Goal: Task Accomplishment & Management: Complete application form

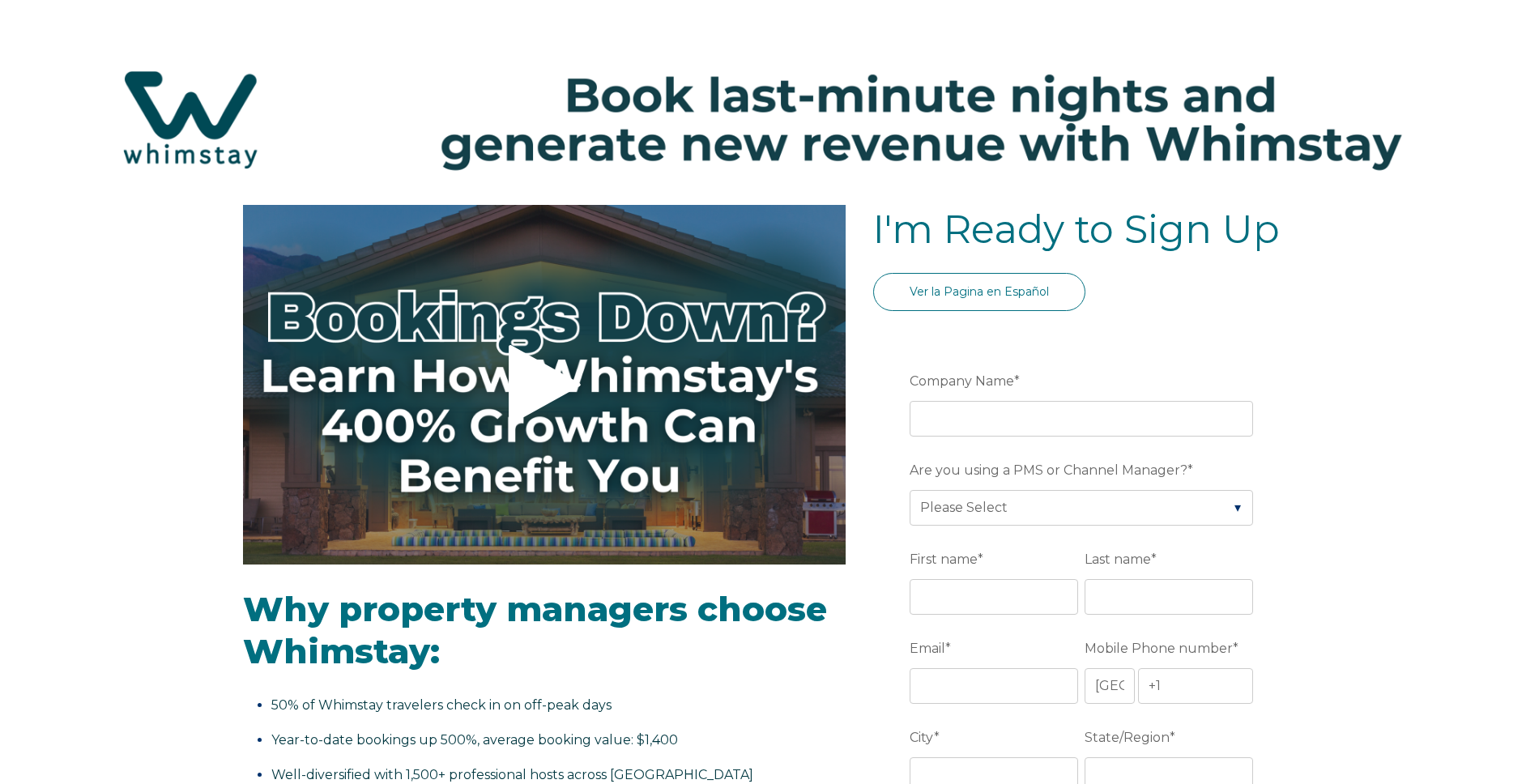
select select "US"
select select "Standard"
click at [958, 425] on input "Company Name *" at bounding box center [1081, 418] width 344 height 35
type input "[PERSON_NAME] Accommodations"
type input "[PERSON_NAME][EMAIL_ADDRESS][DOMAIN_NAME]"
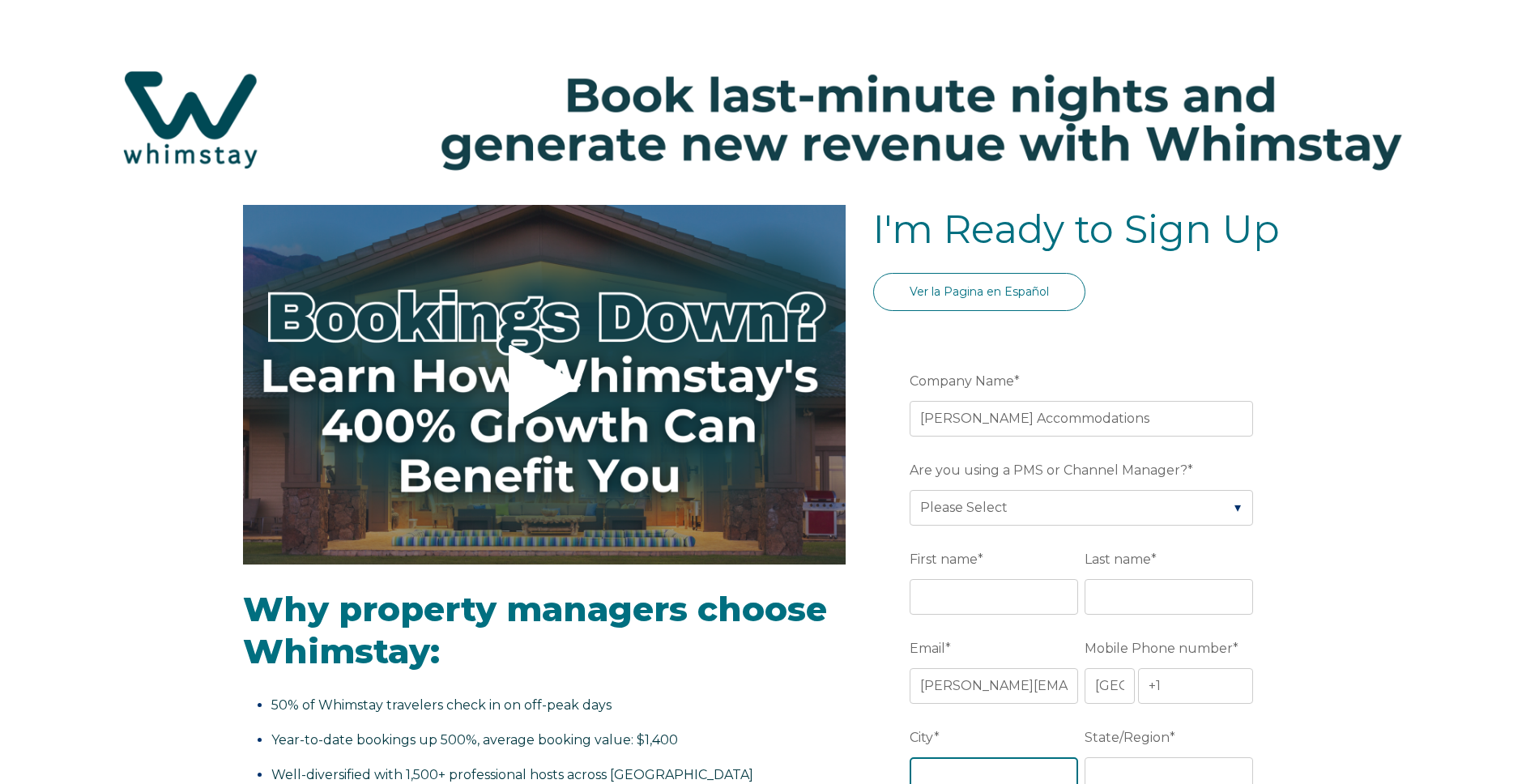
type input "[GEOGRAPHIC_DATA]"
type input "VT"
drag, startPoint x: 948, startPoint y: 684, endPoint x: 872, endPoint y: 685, distance: 76.0
type input "[PERSON_NAME][EMAIL_ADDRESS][DOMAIN_NAME]"
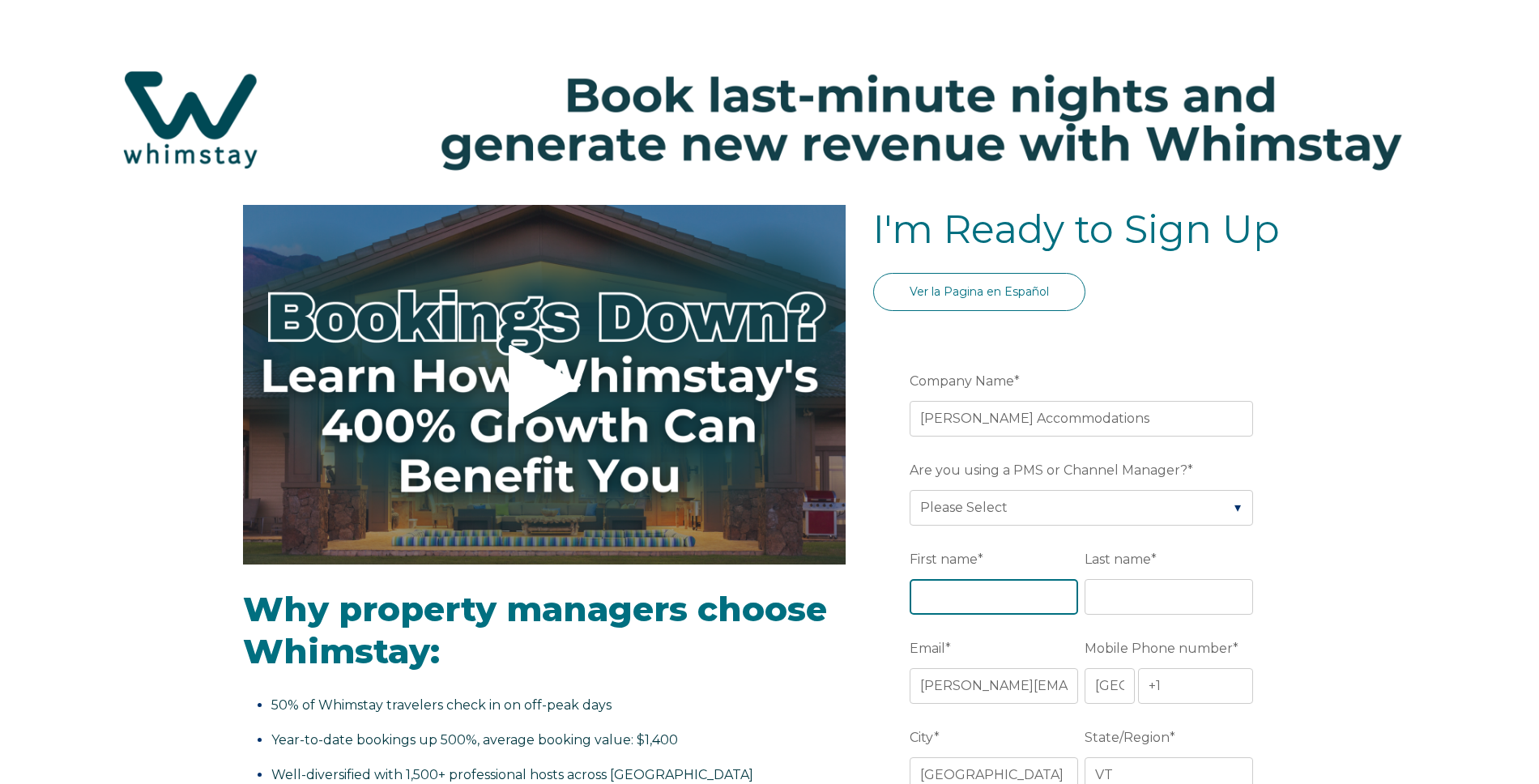
click at [976, 601] on input "First name *" at bounding box center [993, 597] width 169 height 35
type input "[PERSON_NAME]"
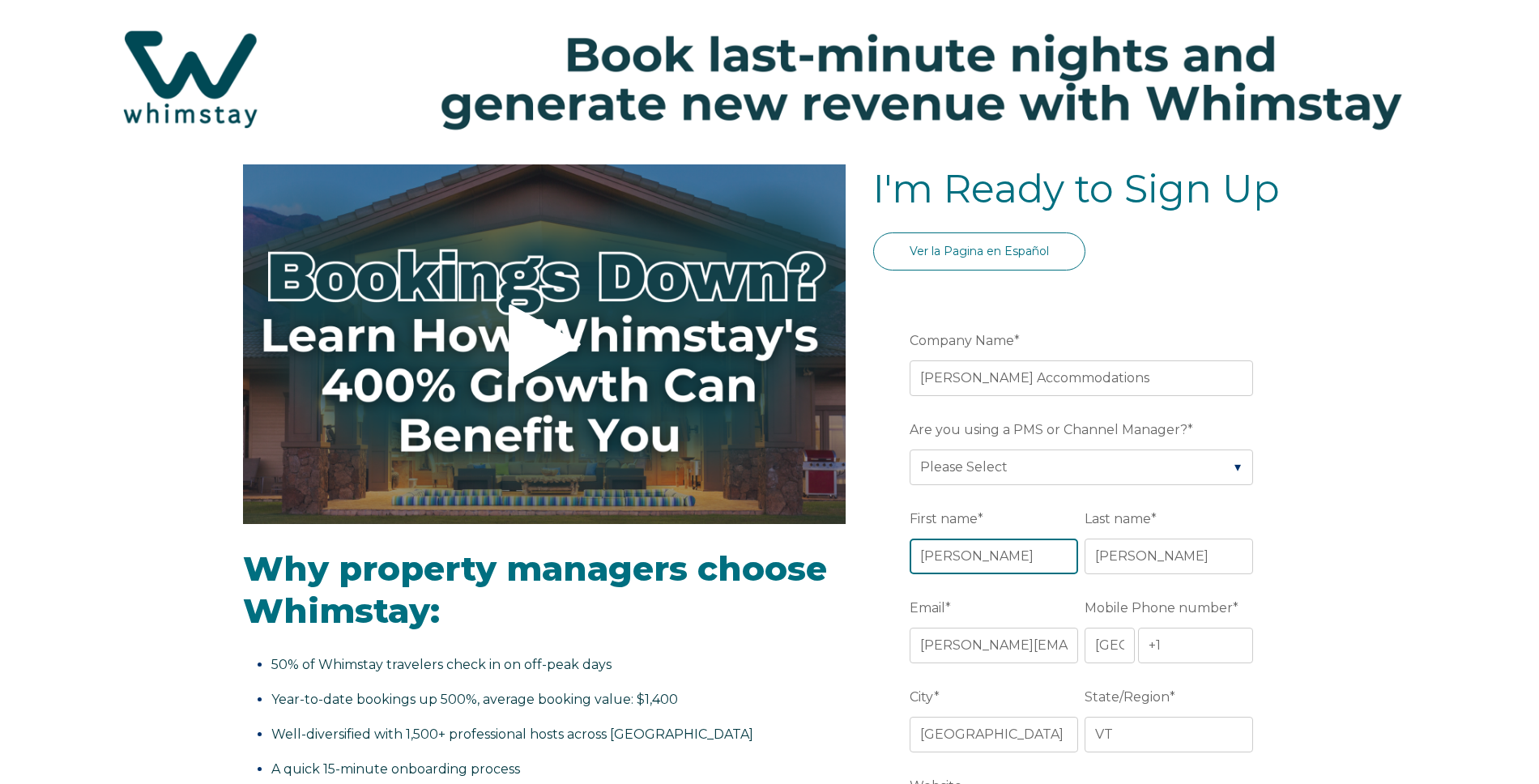
scroll to position [56, 0]
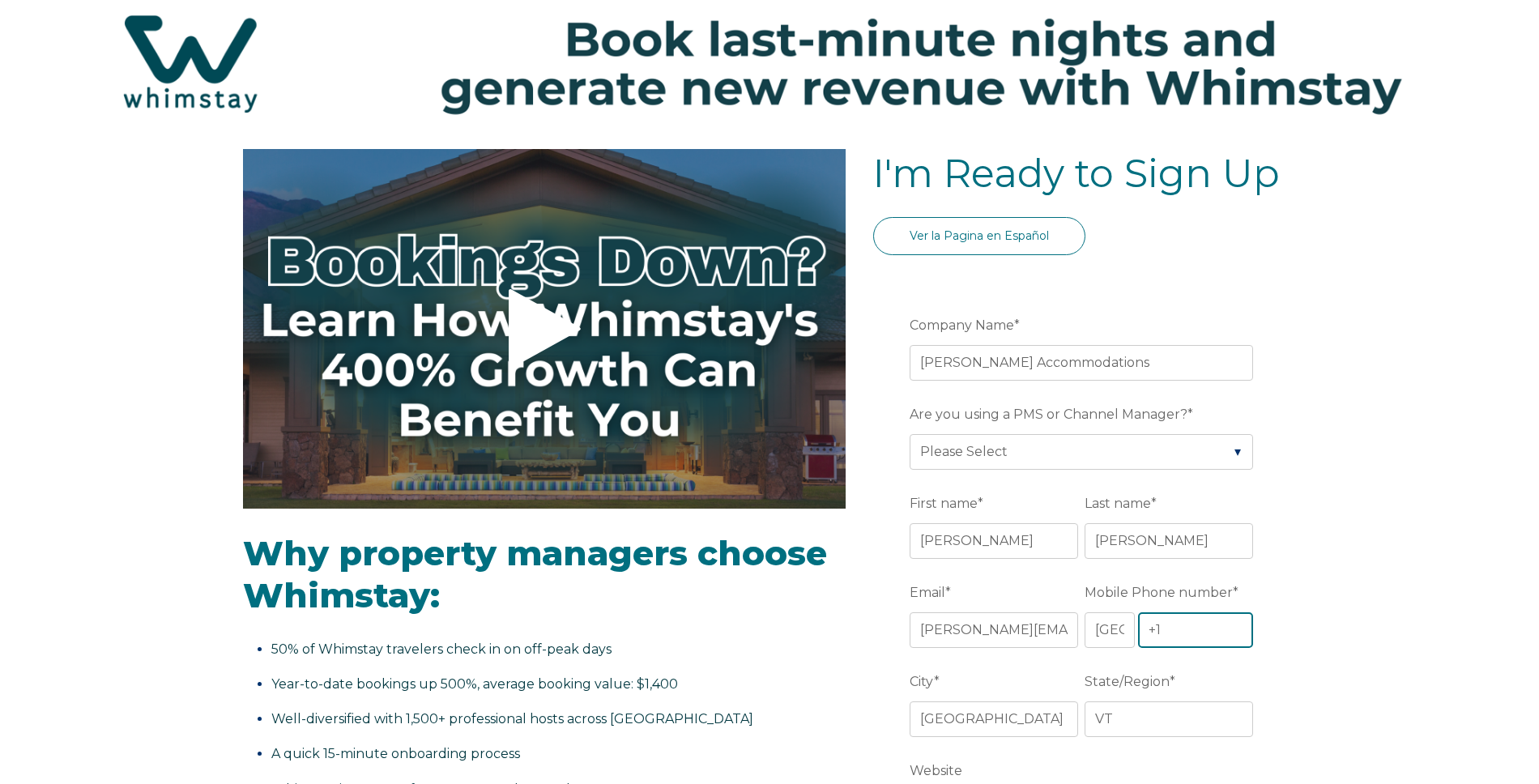
click at [1173, 639] on input "+1" at bounding box center [1194, 629] width 115 height 35
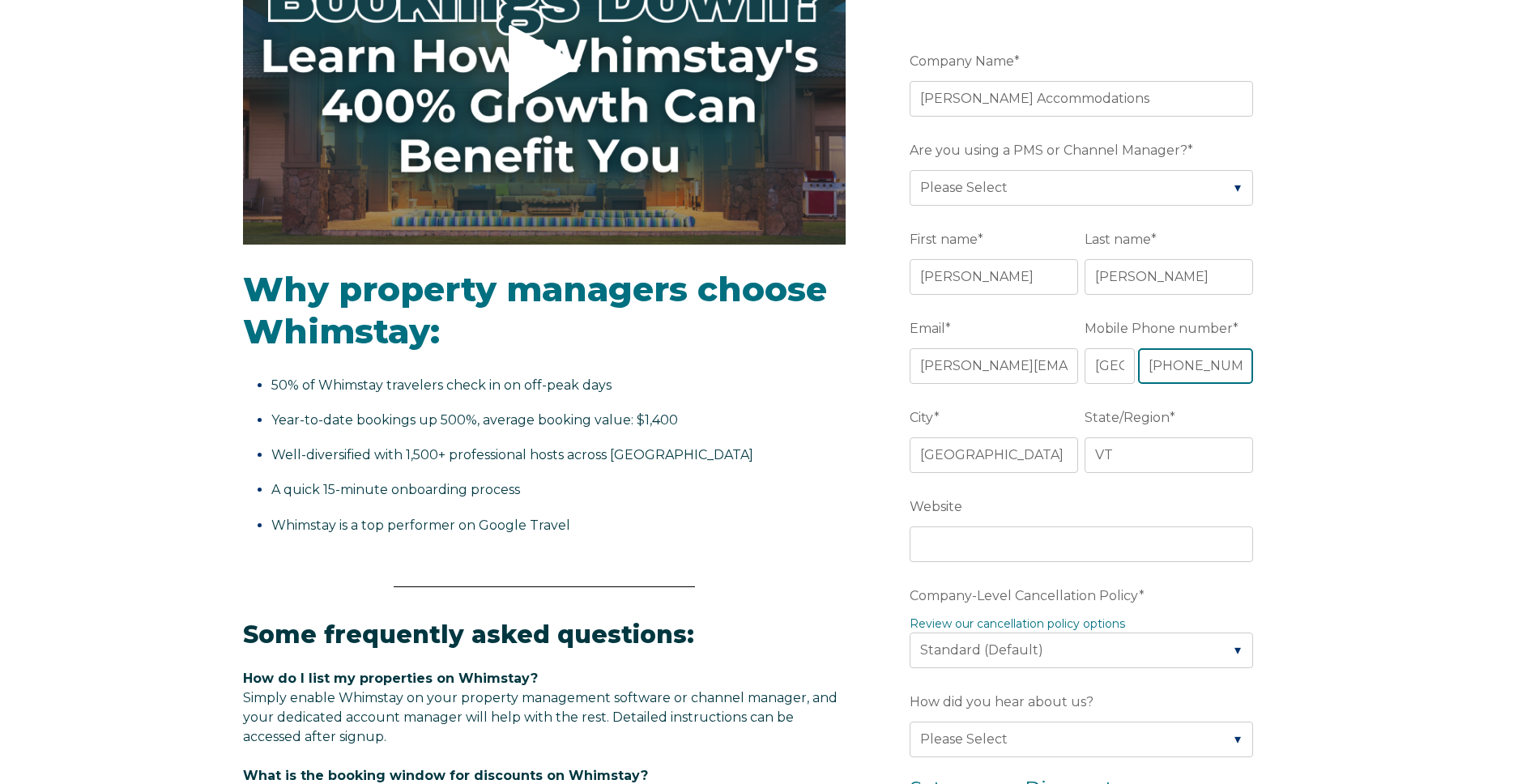
scroll to position [322, 0]
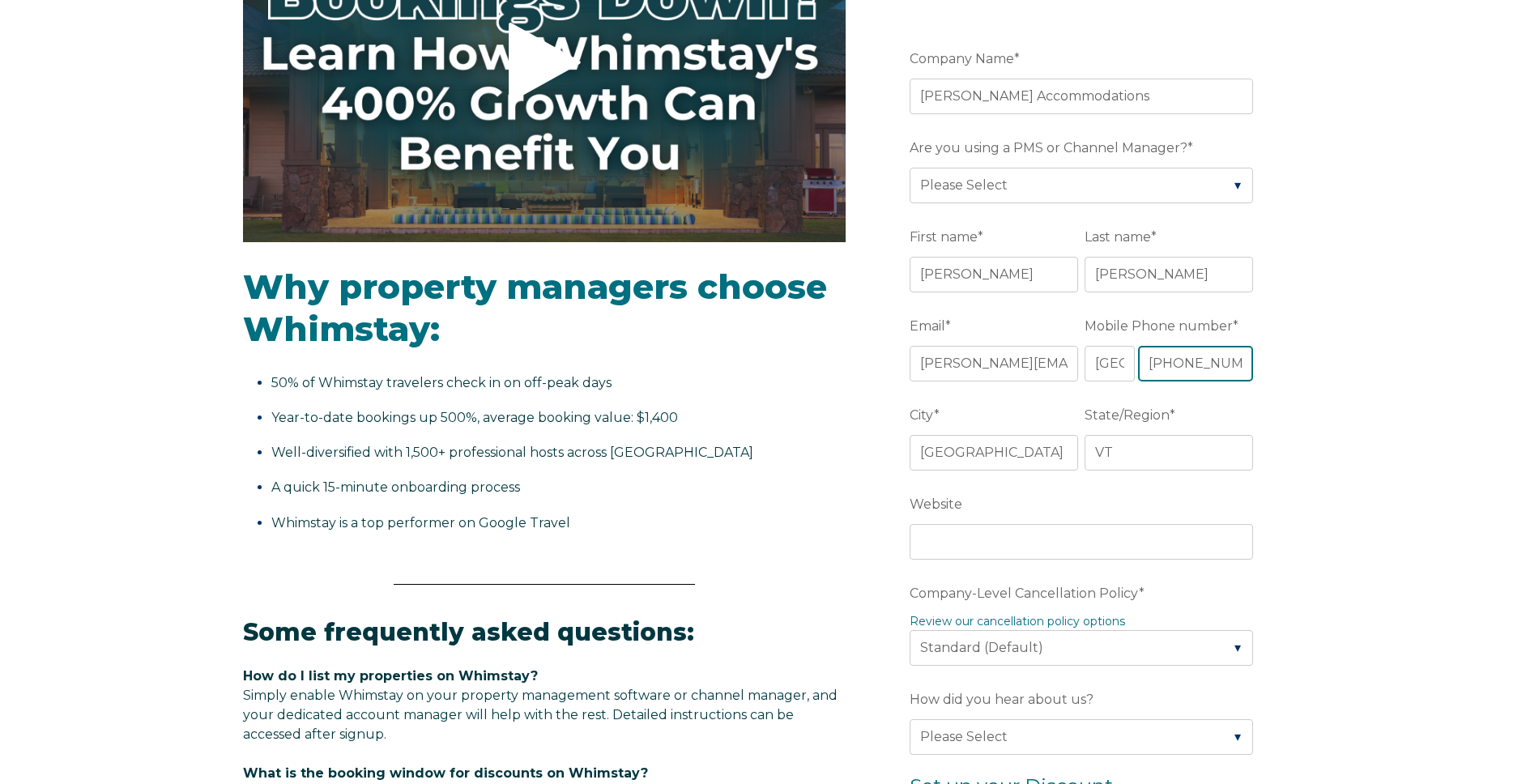
type input "[PHONE_NUMBER]"
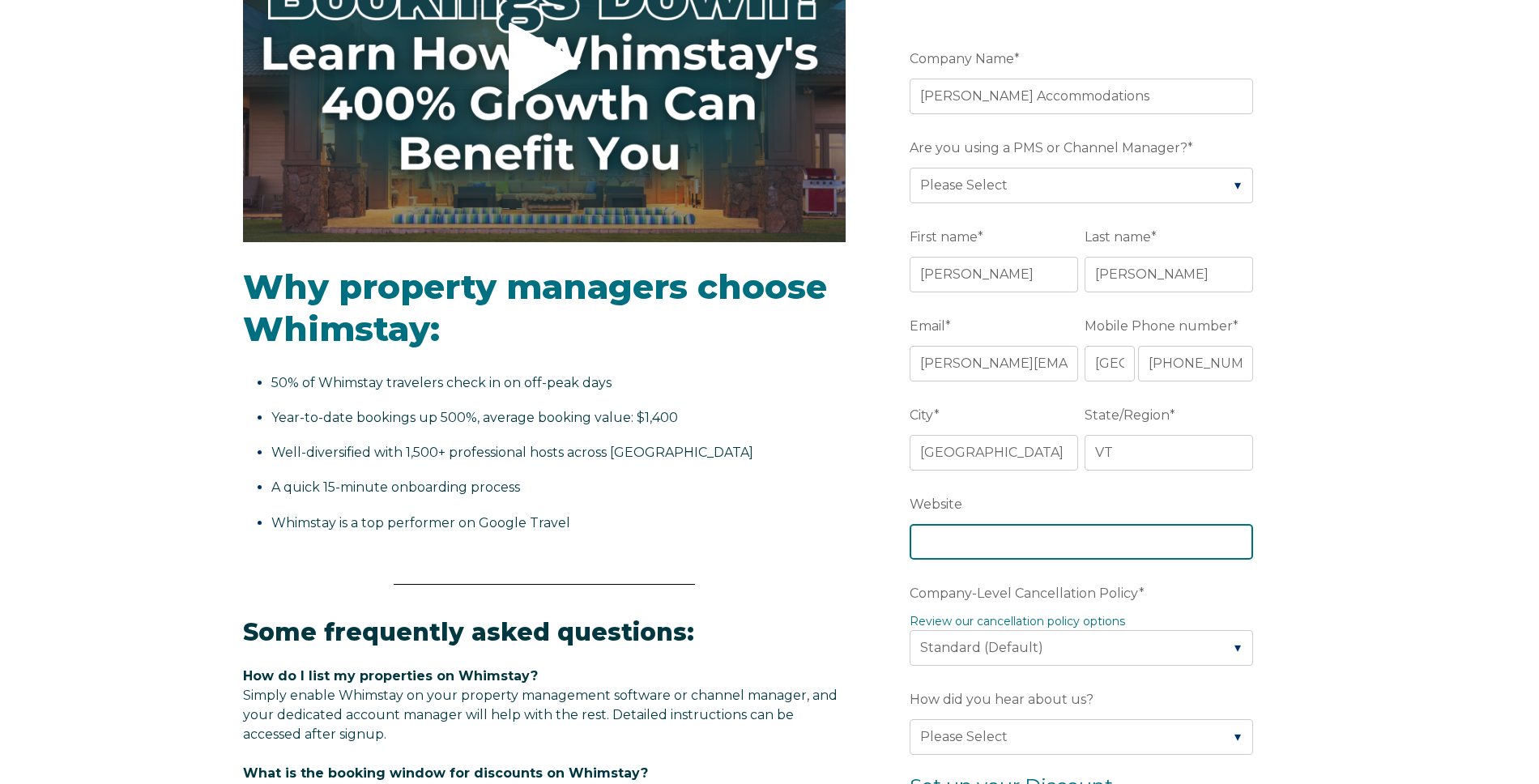
click at [1109, 550] on input "Website" at bounding box center [1081, 541] width 344 height 35
type input "[DOMAIN_NAME]"
click at [1297, 550] on div "Video player - SSOB Pitch Vid Thumbnail - Click to play video Why property mana…" at bounding box center [770, 654] width 1539 height 1542
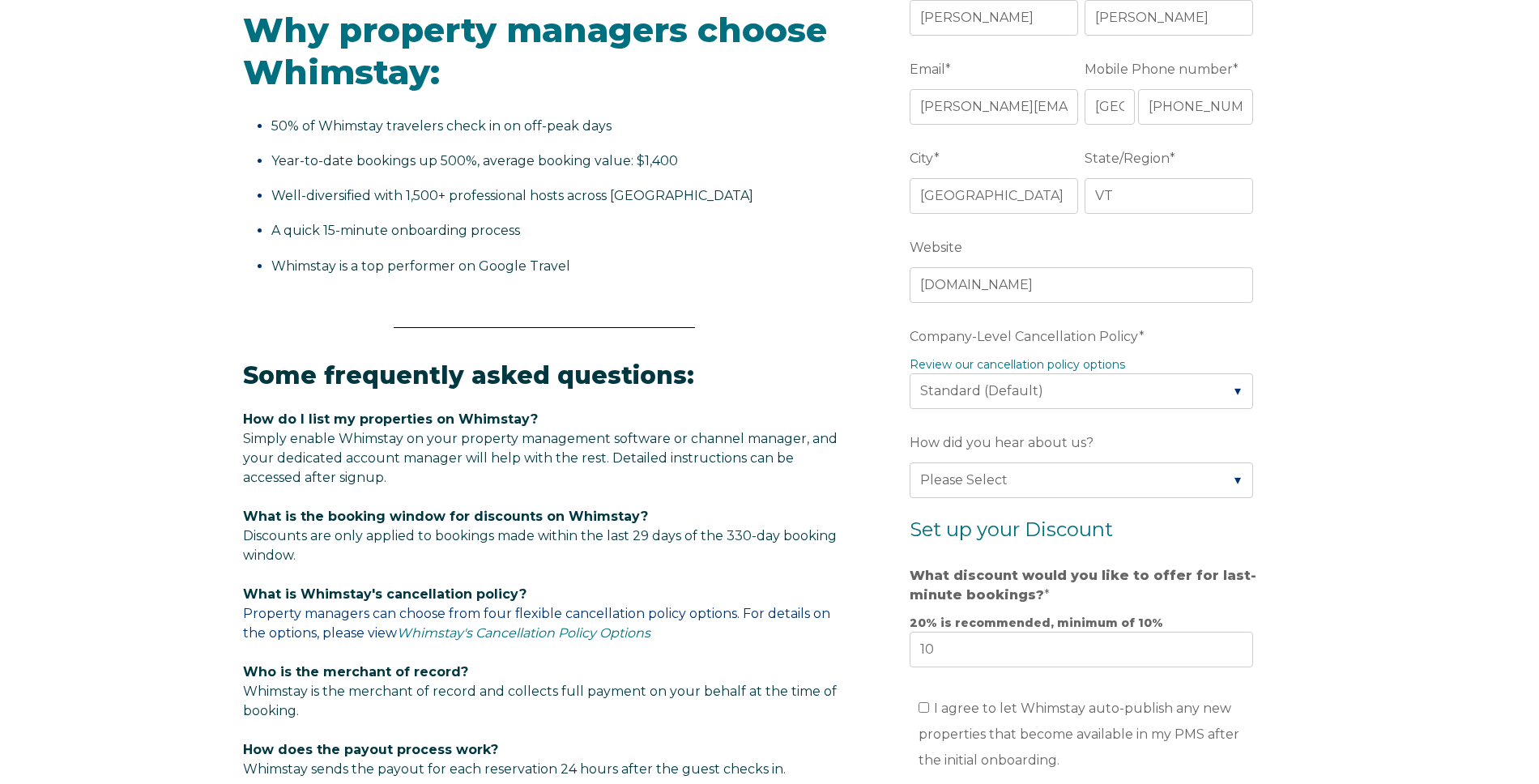
scroll to position [579, 0]
click at [1188, 399] on select "Please Select Partial Standard (Default) Moderate Strict" at bounding box center [1081, 390] width 344 height 35
select select "Moderate"
click at [909, 372] on select "Please Select Partial Standard (Default) Moderate Strict" at bounding box center [1081, 390] width 344 height 35
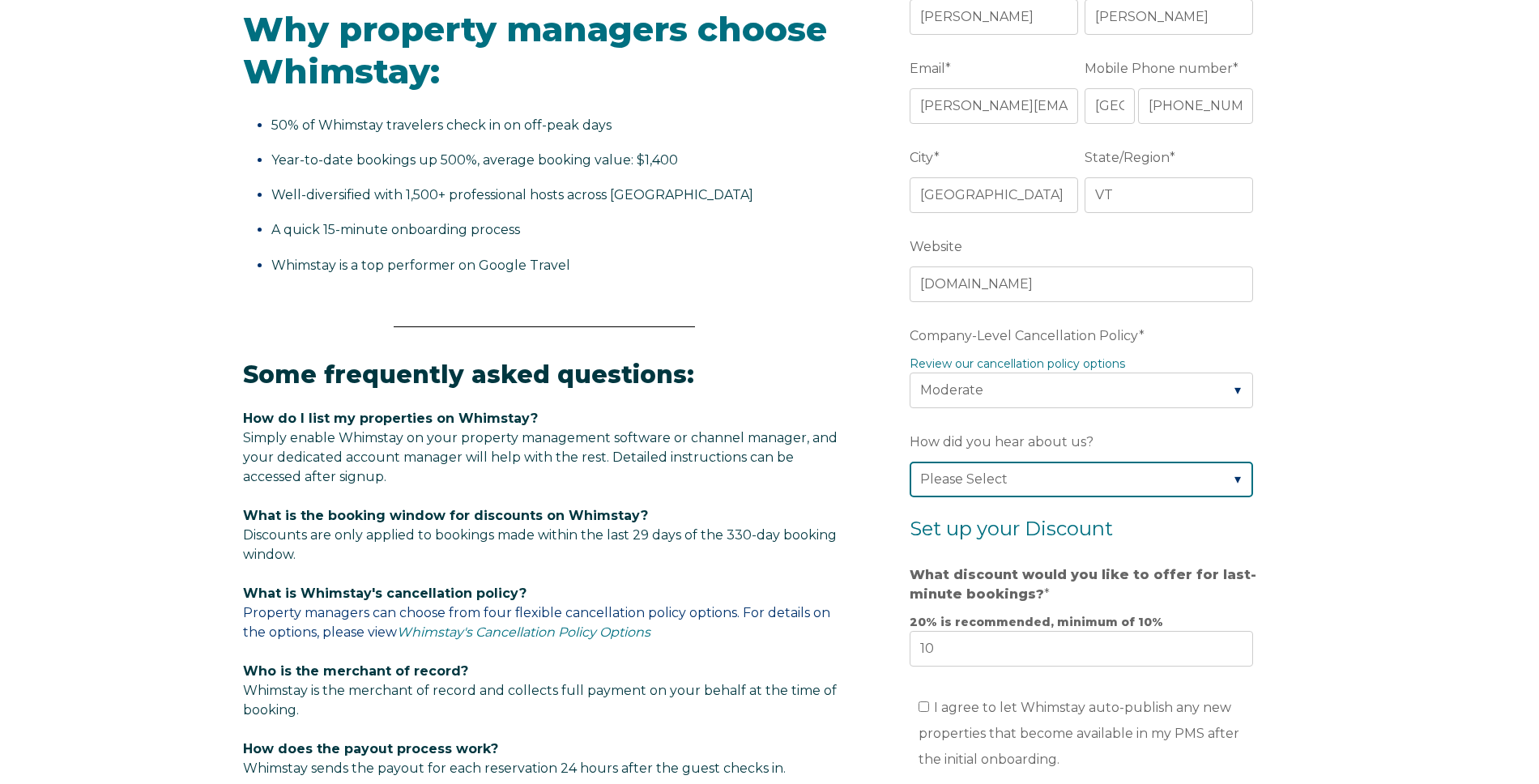
click at [1046, 480] on select "Please Select Found Whimstay through a Google search Direct outreach from a Whi…" at bounding box center [1081, 480] width 344 height 35
select select "Whimstay Sales"
click at [909, 462] on select "Please Select Found Whimstay through a Google search Direct outreach from a Whi…" at bounding box center [1081, 480] width 344 height 35
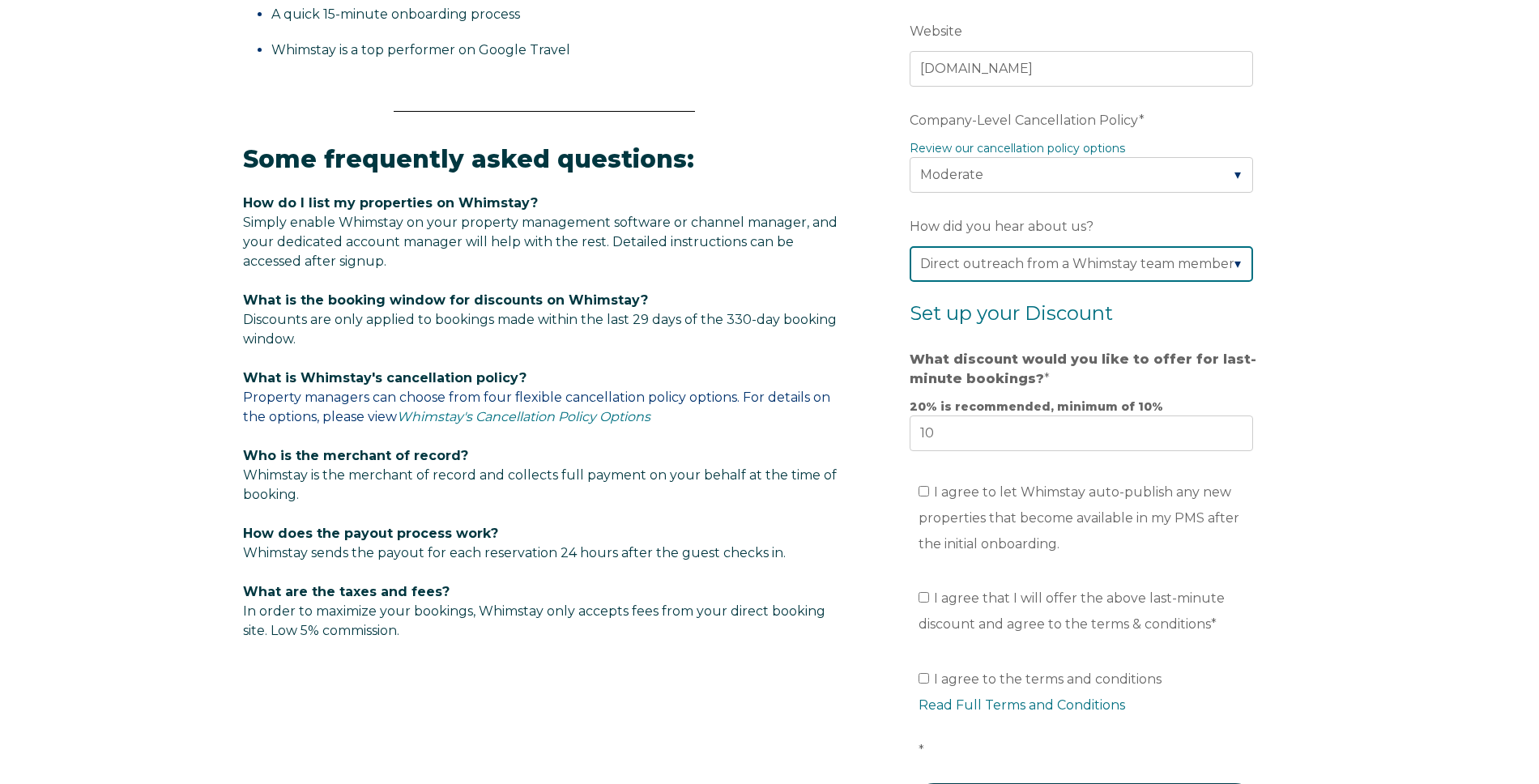
scroll to position [799, 0]
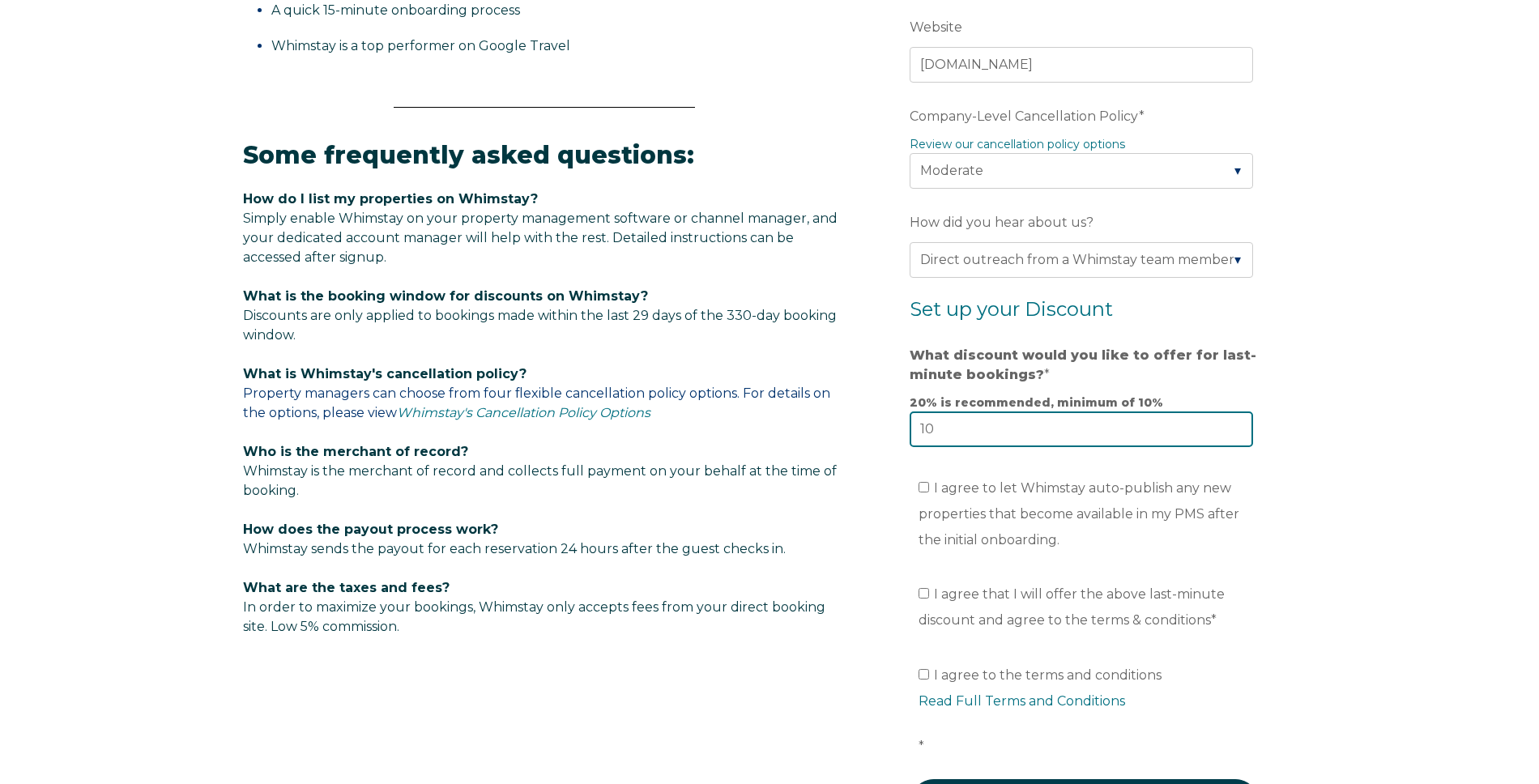
click at [949, 431] on input "10" at bounding box center [1081, 429] width 344 height 35
click at [922, 489] on input "I agree to let Whimstay auto-publish any new properties that become available i…" at bounding box center [923, 486] width 10 height 10
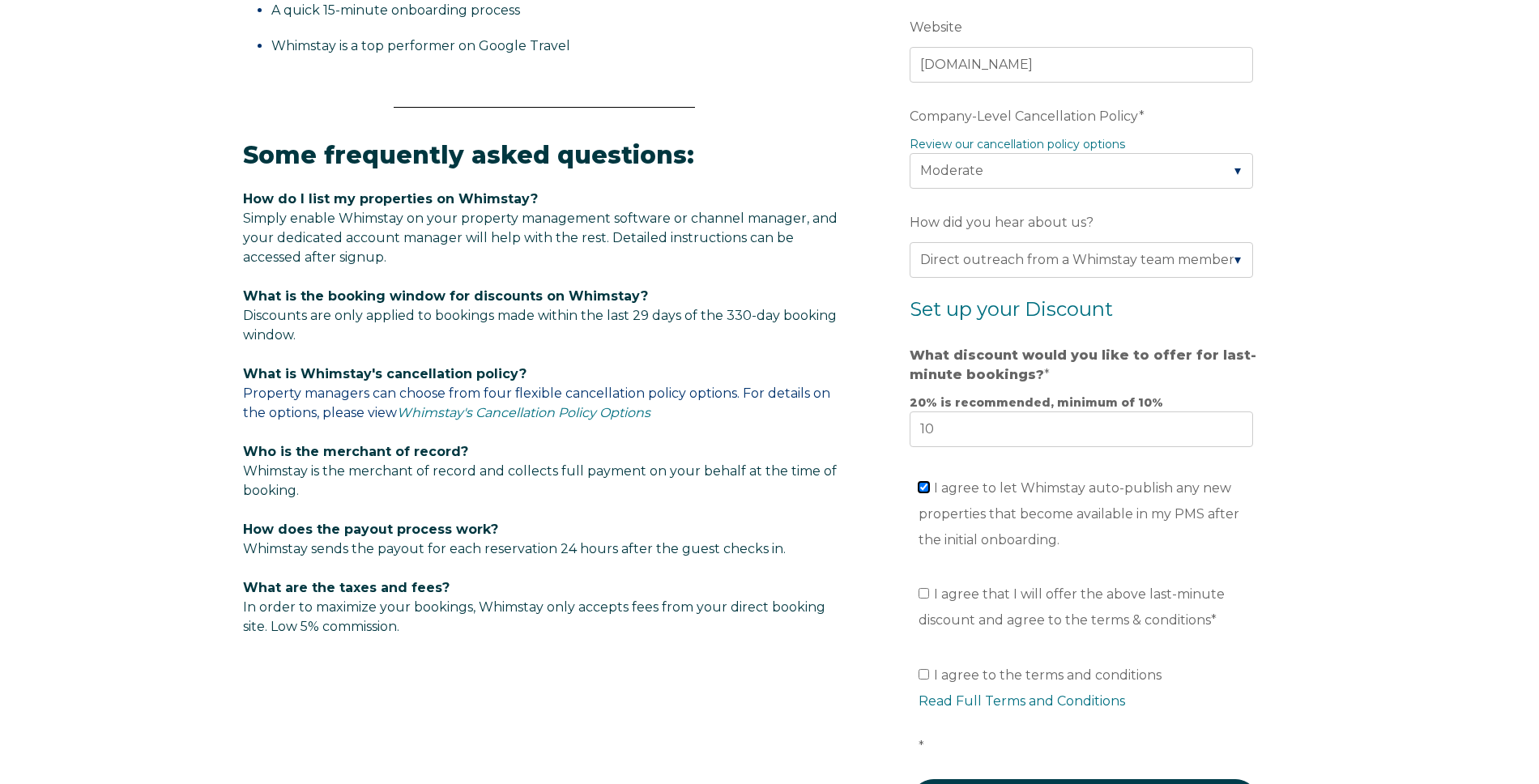
checkbox input "true"
click at [922, 591] on input "I agree that I will offer the above last-minute discount and agree to the terms…" at bounding box center [923, 592] width 10 height 10
checkbox input "true"
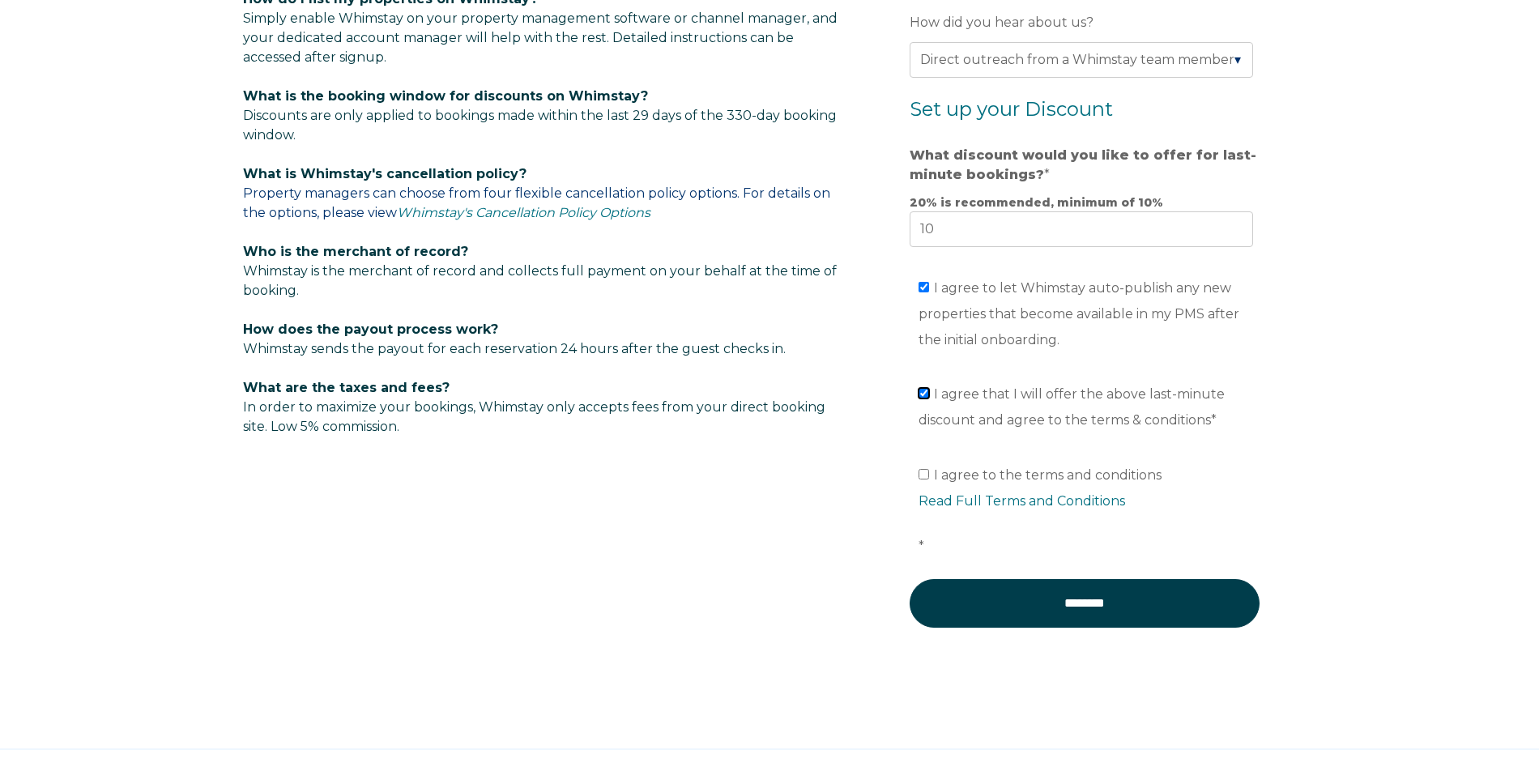
scroll to position [1044, 0]
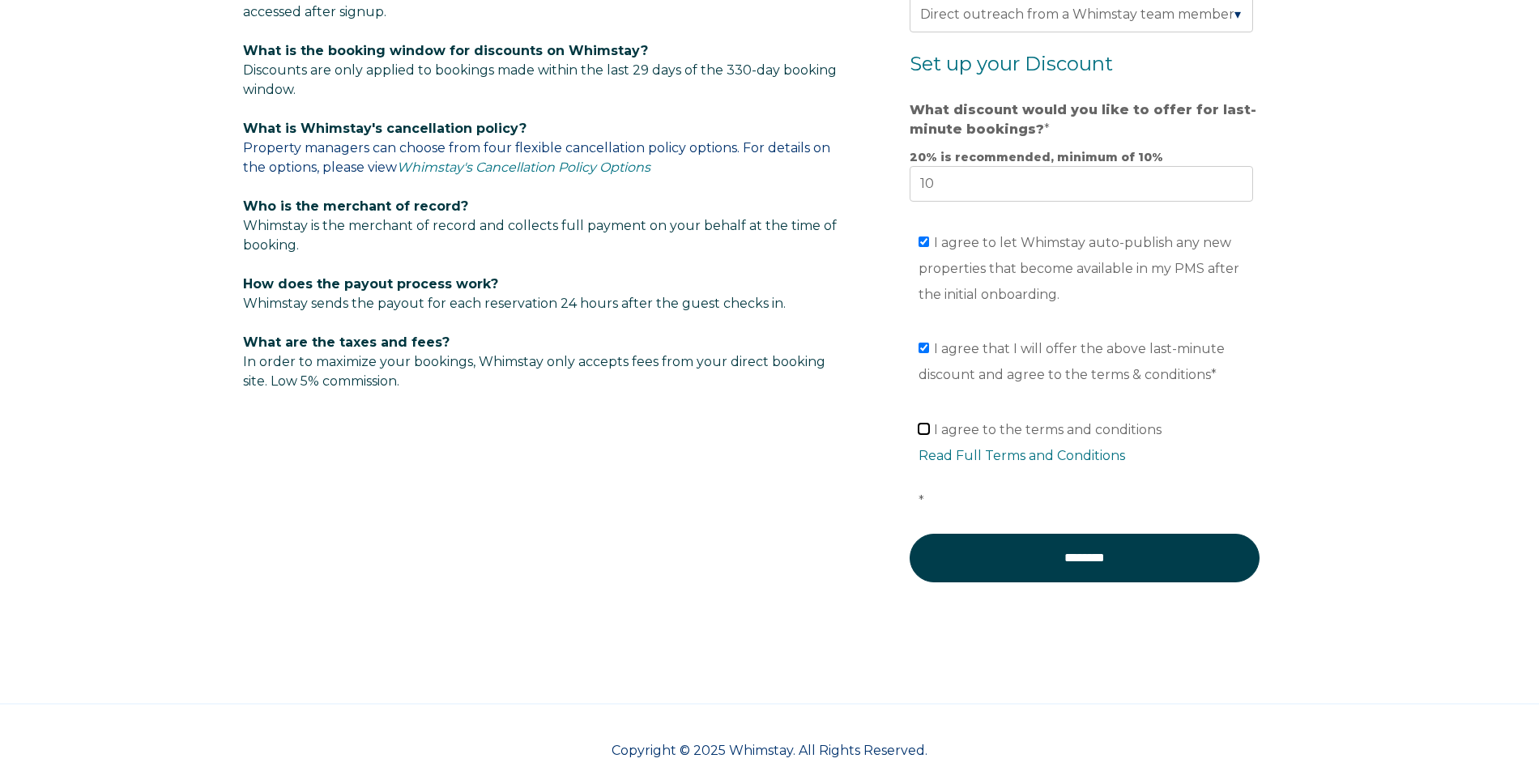
click at [921, 429] on input "I agree to the terms and conditions Read Full Terms and Conditions *" at bounding box center [923, 428] width 10 height 10
checkbox input "true"
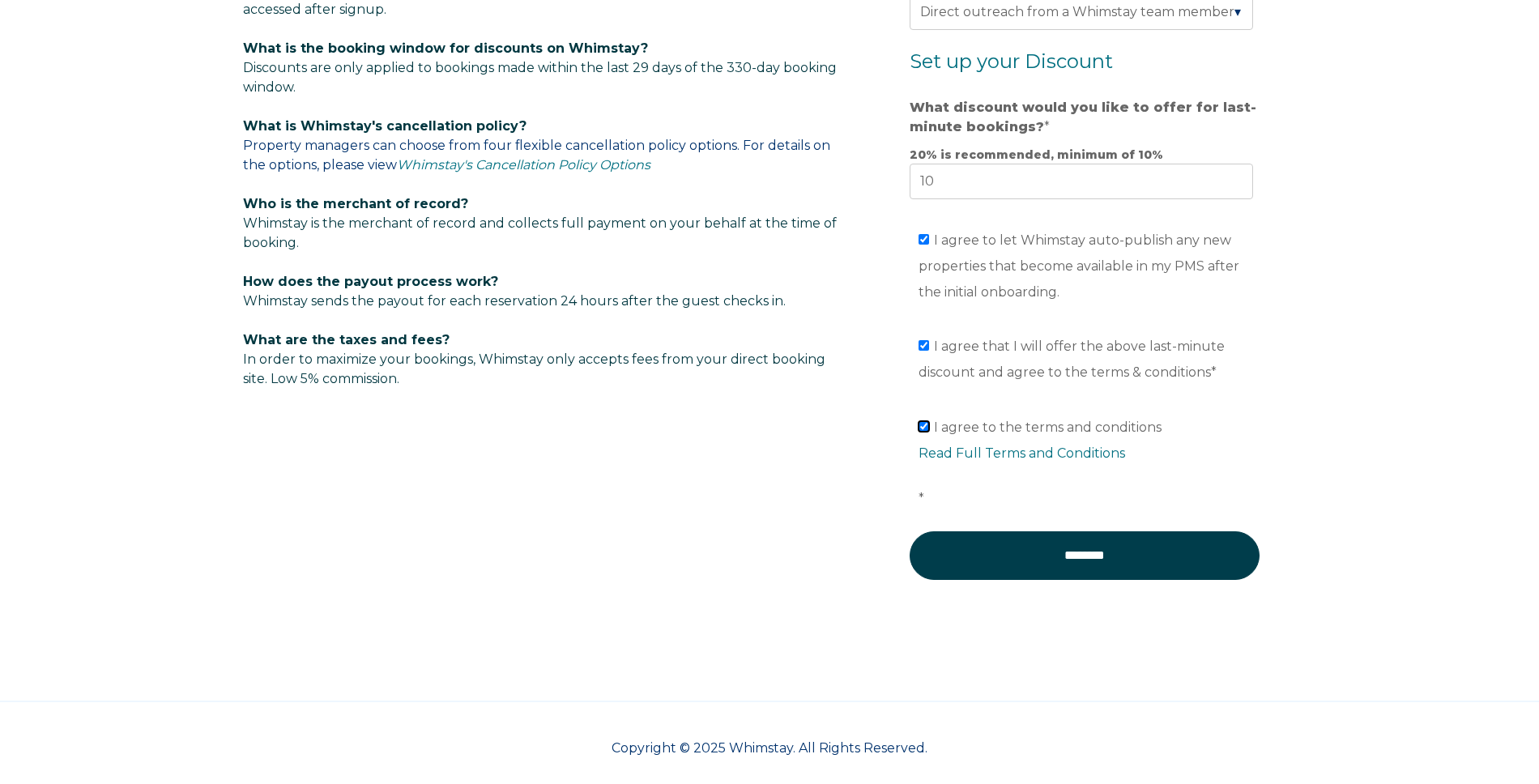
scroll to position [1060, 0]
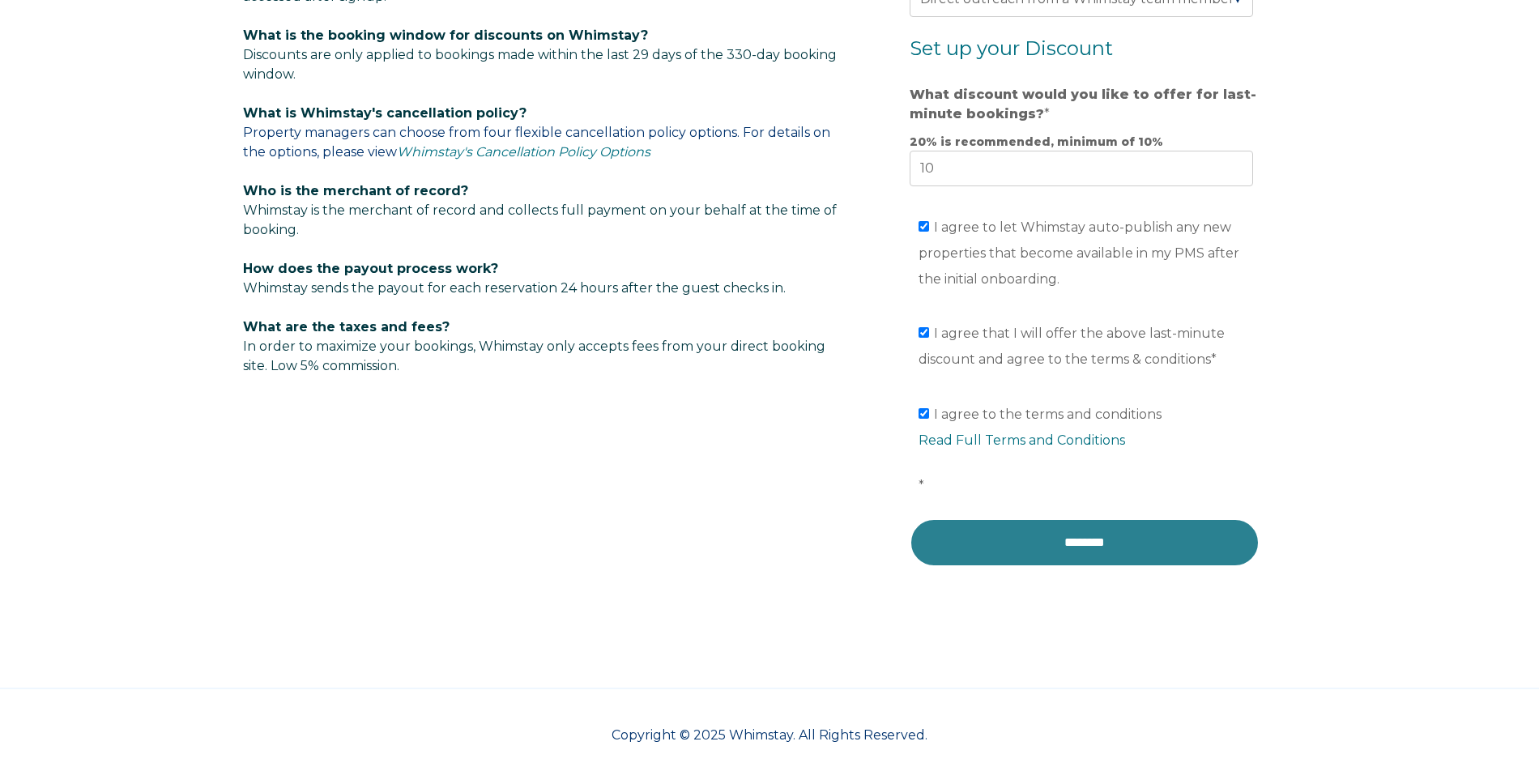
click at [1027, 542] on input "********" at bounding box center [1084, 542] width 350 height 48
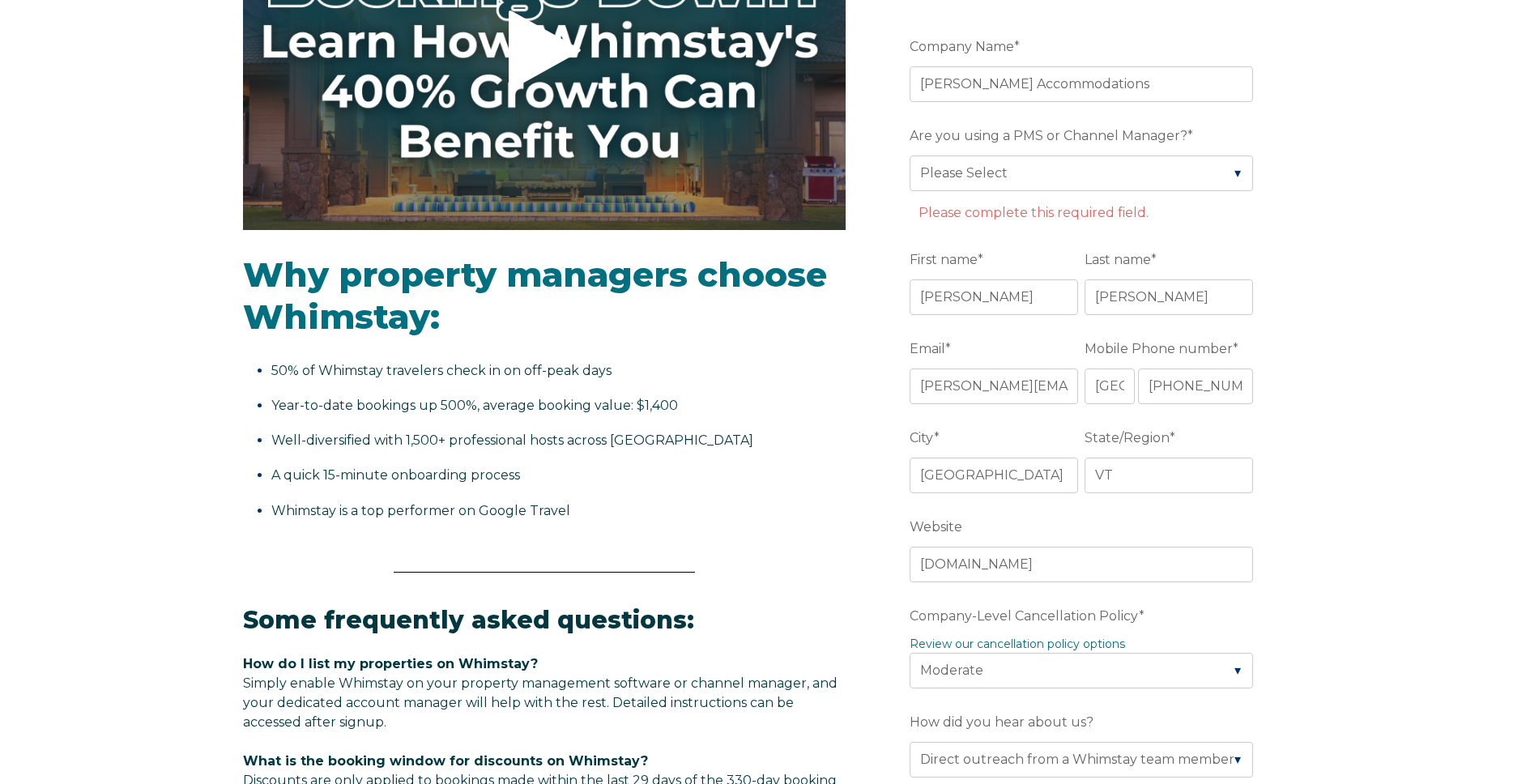
scroll to position [325, 0]
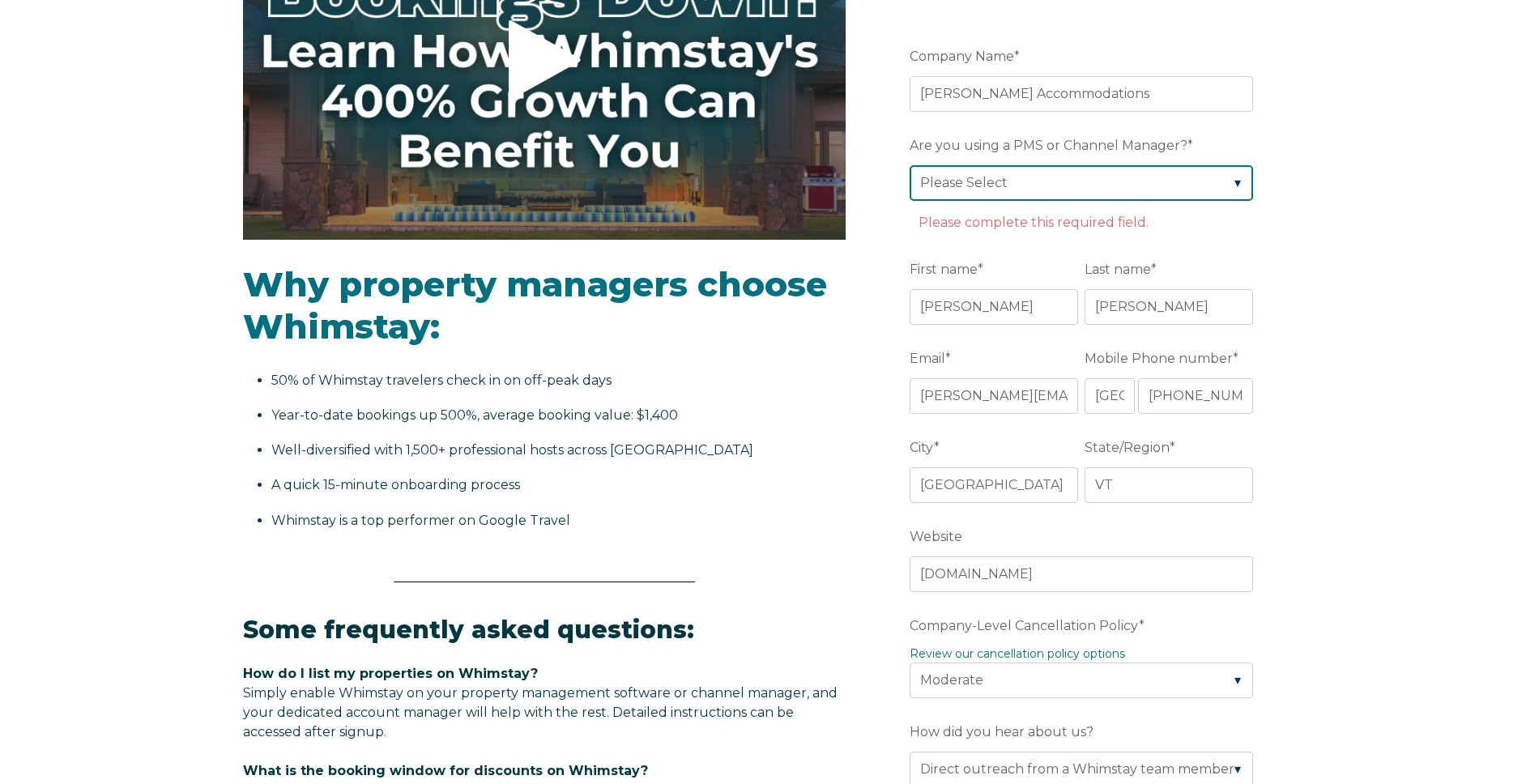
click at [990, 183] on select "Please Select Barefoot BookingPal Boost Brightside CiiRUS Escapia Guesty Hostaw…" at bounding box center [1081, 182] width 344 height 35
select select "Lodgify"
click at [909, 165] on select "Please Select Barefoot BookingPal Boost Brightside CiiRUS Escapia Guesty Hostaw…" at bounding box center [1081, 182] width 344 height 35
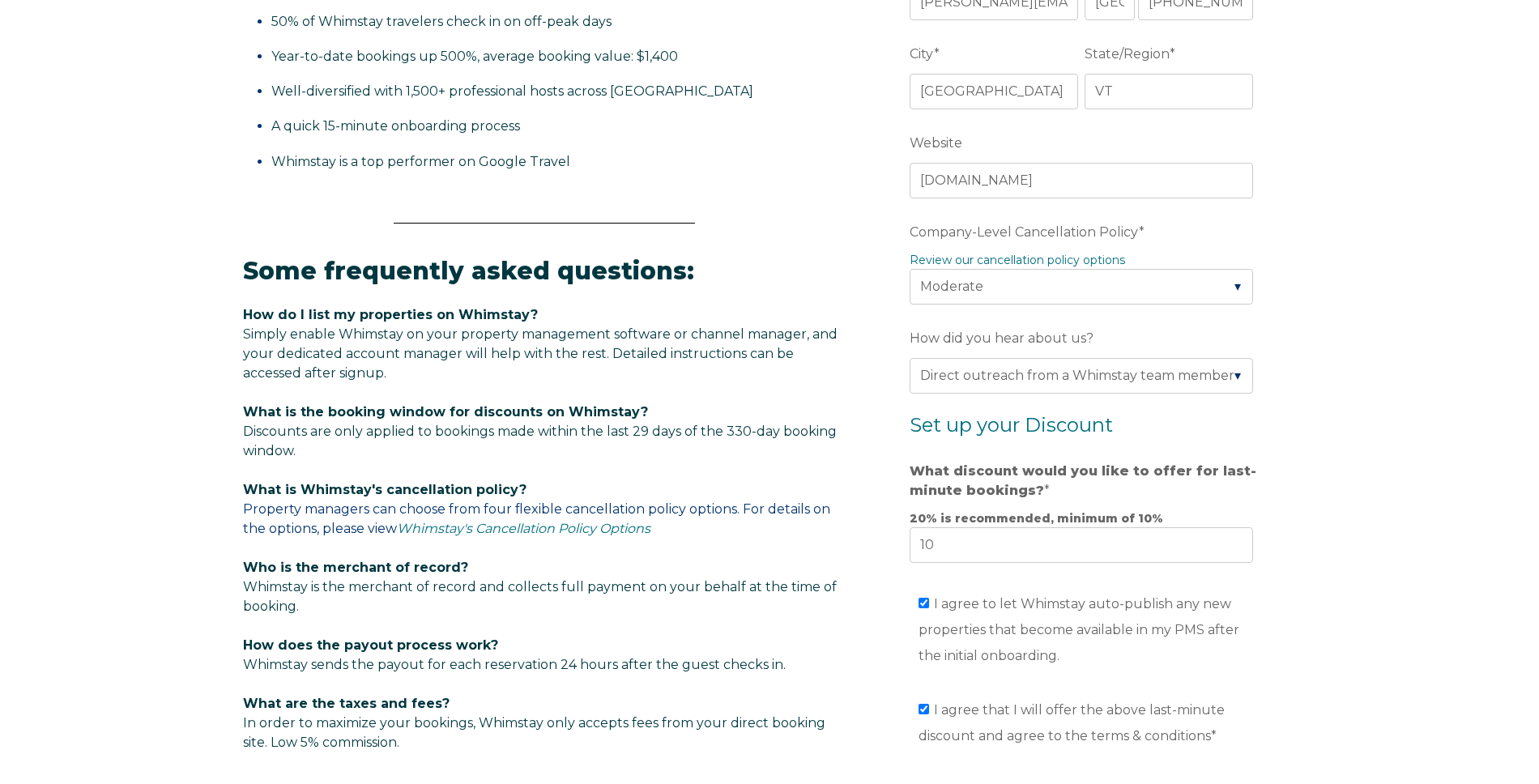
scroll to position [1060, 0]
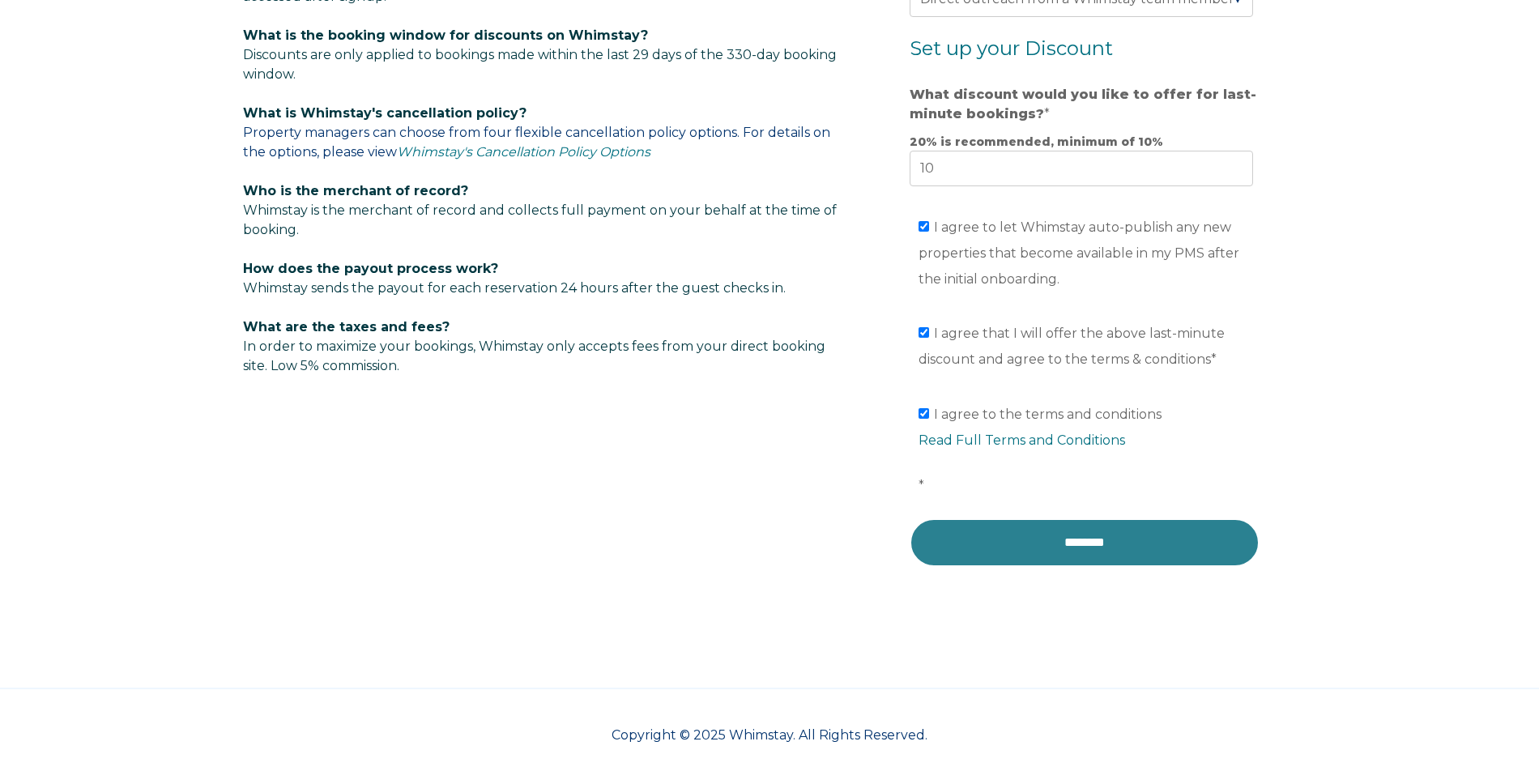
click at [1044, 534] on input "********" at bounding box center [1084, 542] width 350 height 48
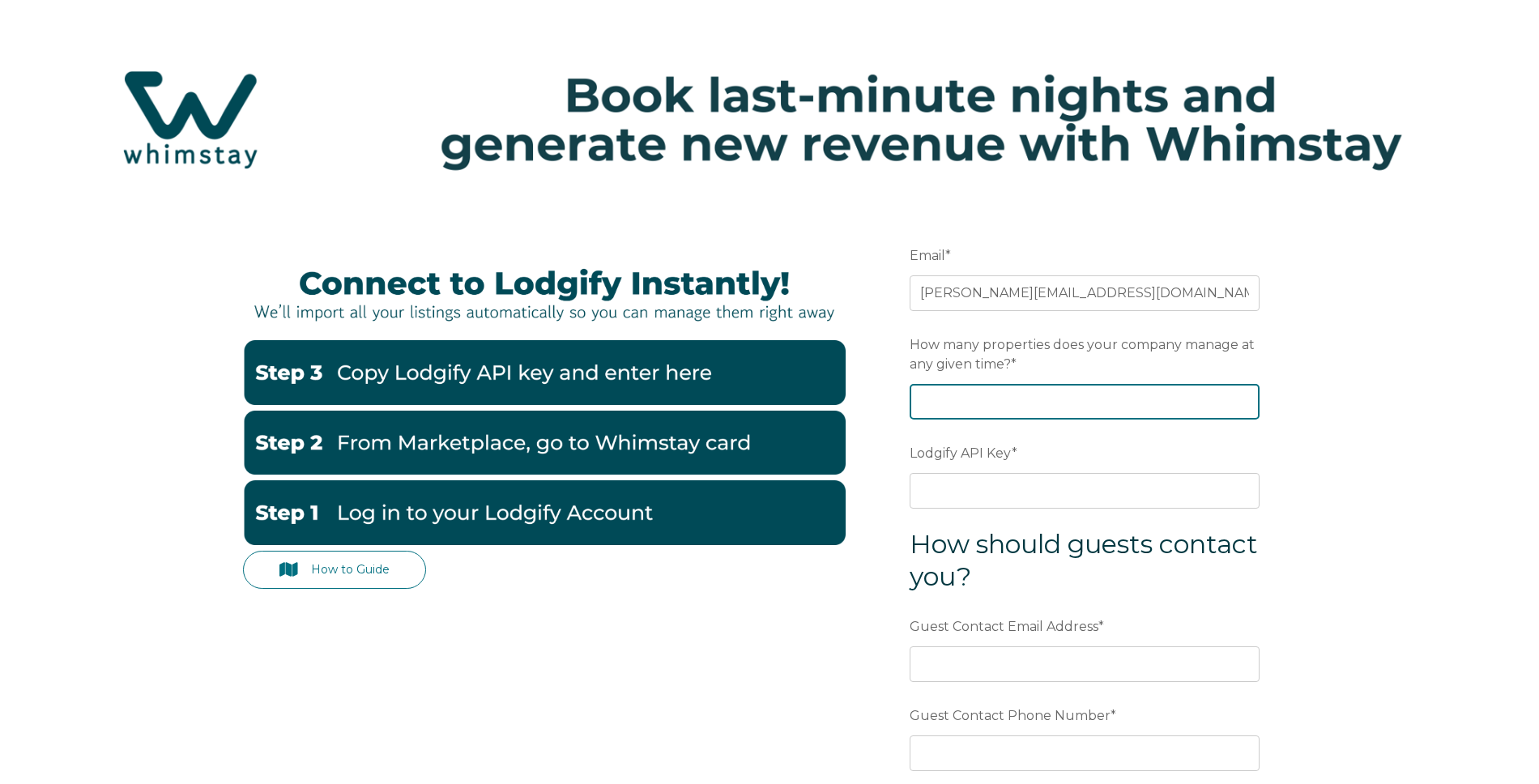
click at [989, 397] on input "How many properties does your company manage at any given time? *" at bounding box center [1084, 401] width 350 height 35
type input "10"
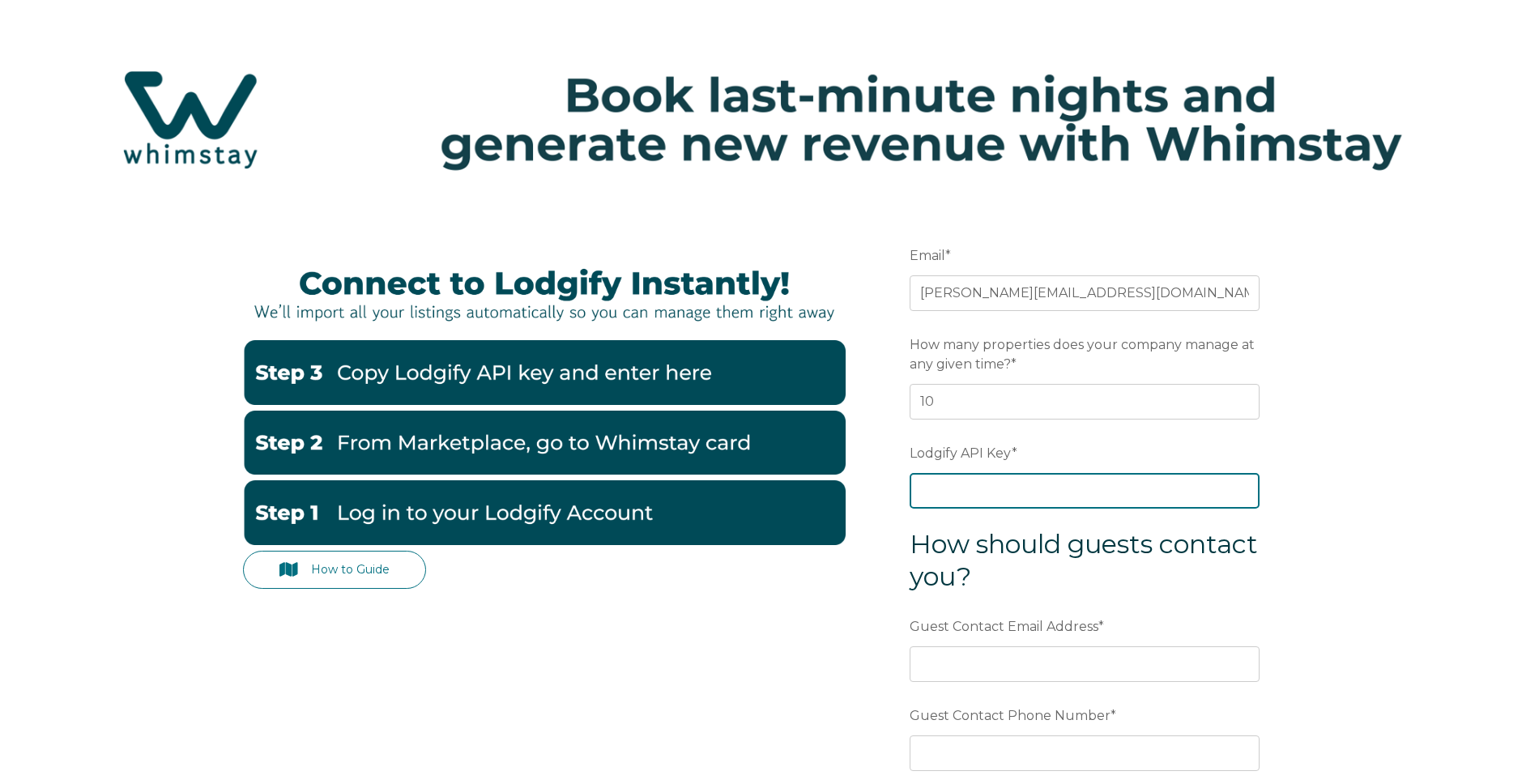
click at [959, 487] on input "Lodgify API Key *" at bounding box center [1084, 491] width 350 height 35
paste input "lUGc7sn8M+/pdb1yXfXk2Ut9bqbunC3tChg2o+lds7Lwp2OV0n2zuE1fi4/RUi0Q"
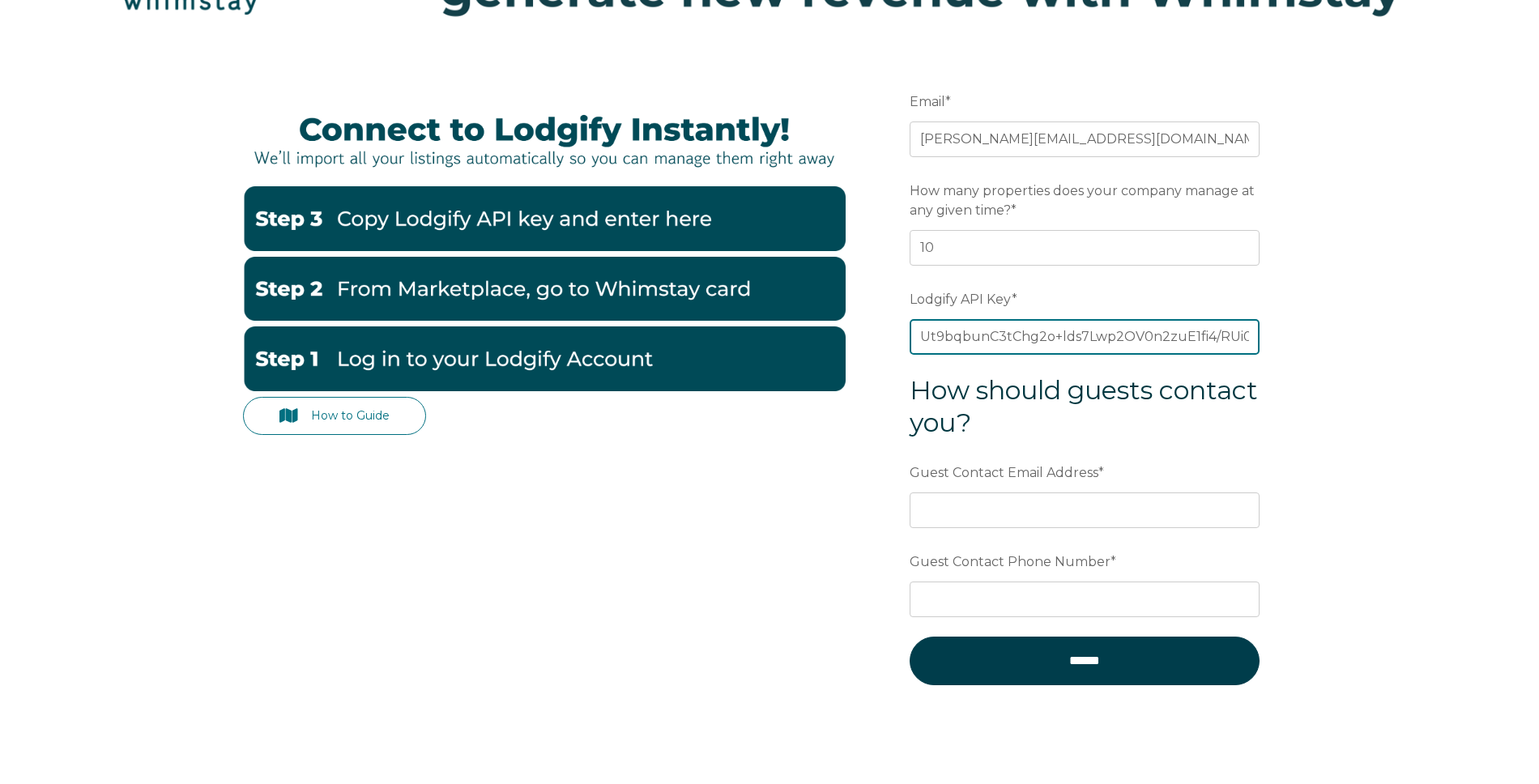
scroll to position [202, 0]
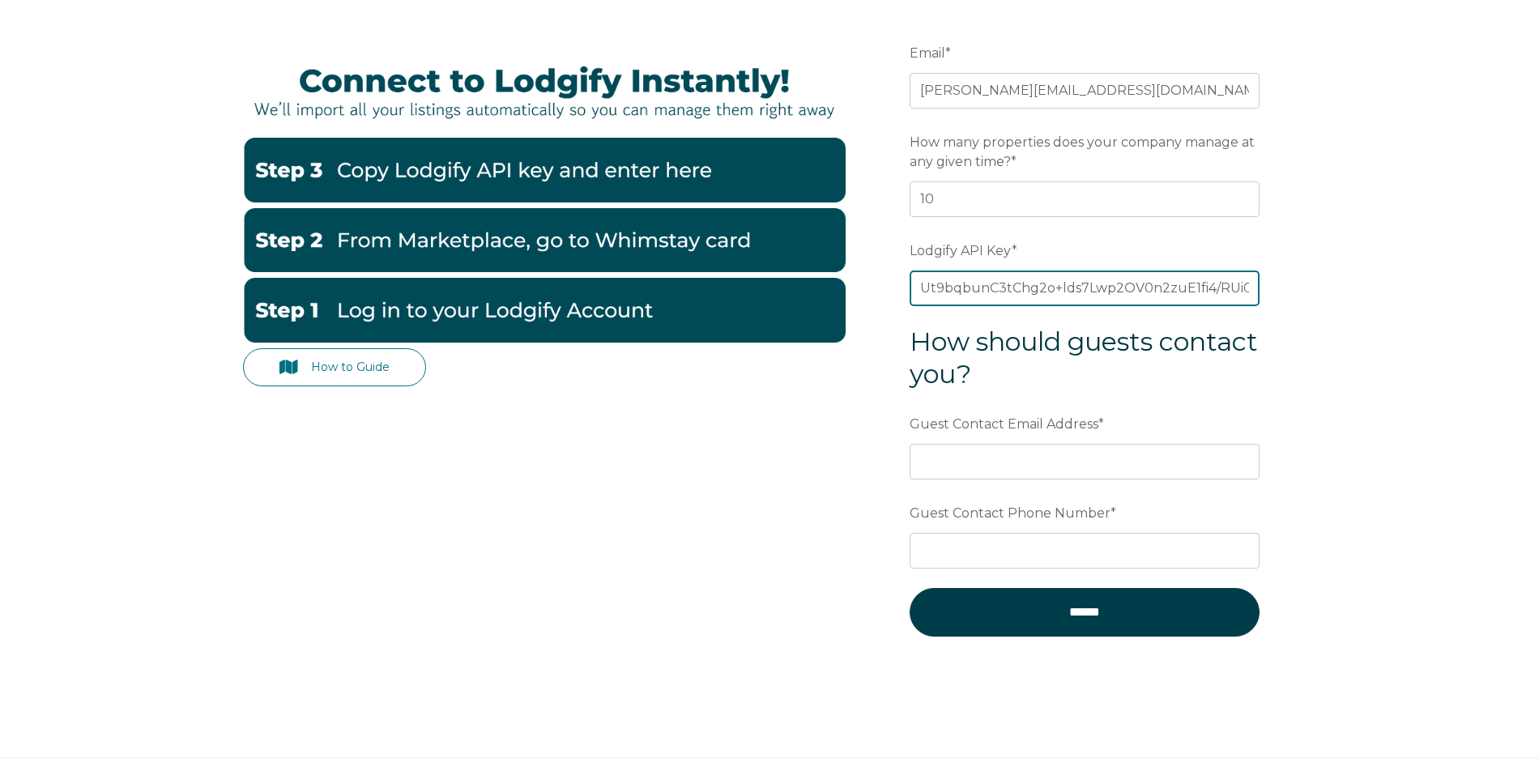
type input "lUGc7sn8M+/pdb1yXfXk2Ut9bqbunC3tChg2o+lds7Lwp2OV0n2zuE1fi4/RUi0Q"
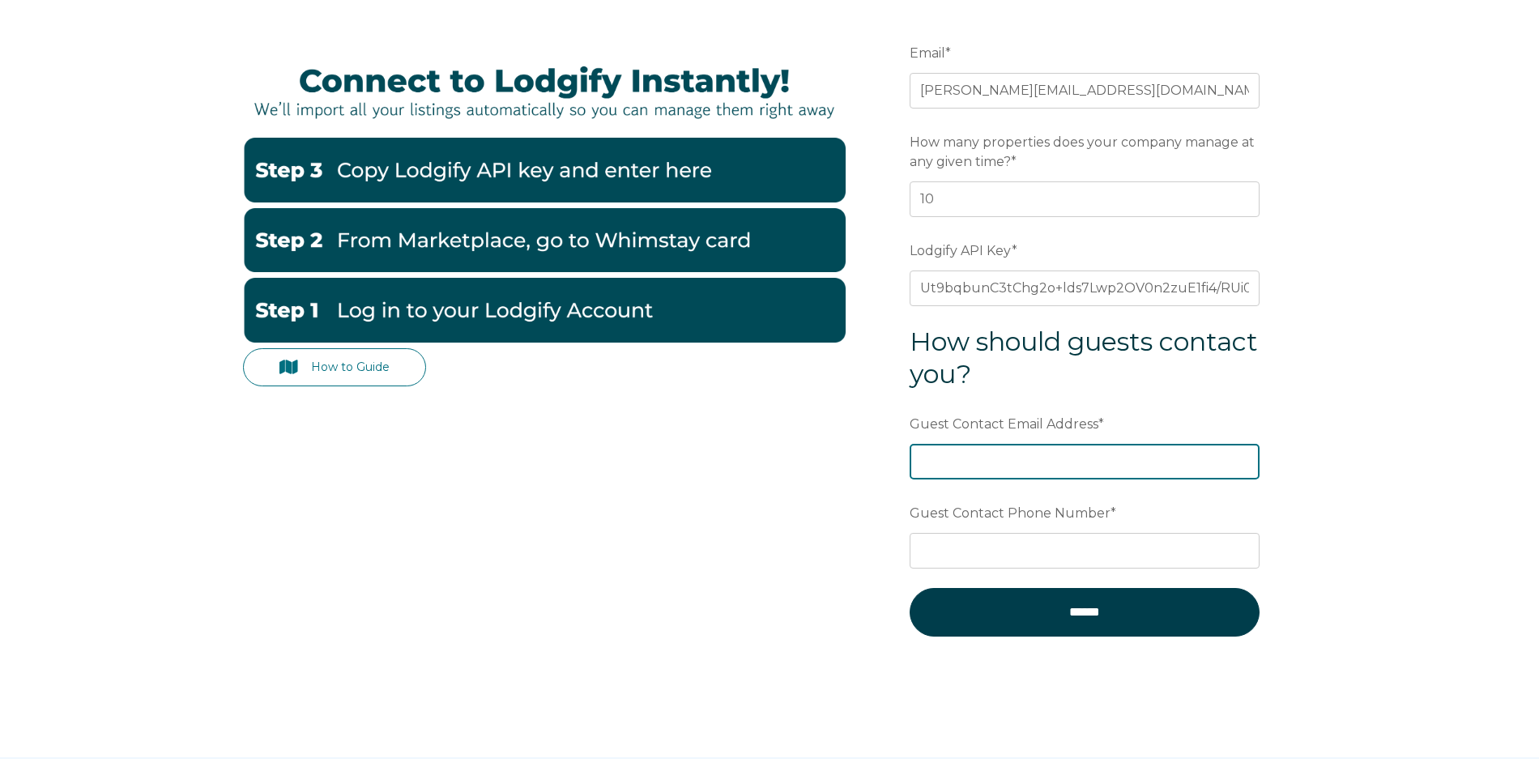
click at [978, 462] on input "Guest Contact Email Address *" at bounding box center [1084, 461] width 350 height 35
type input "[PERSON_NAME][EMAIL_ADDRESS][DOMAIN_NAME]"
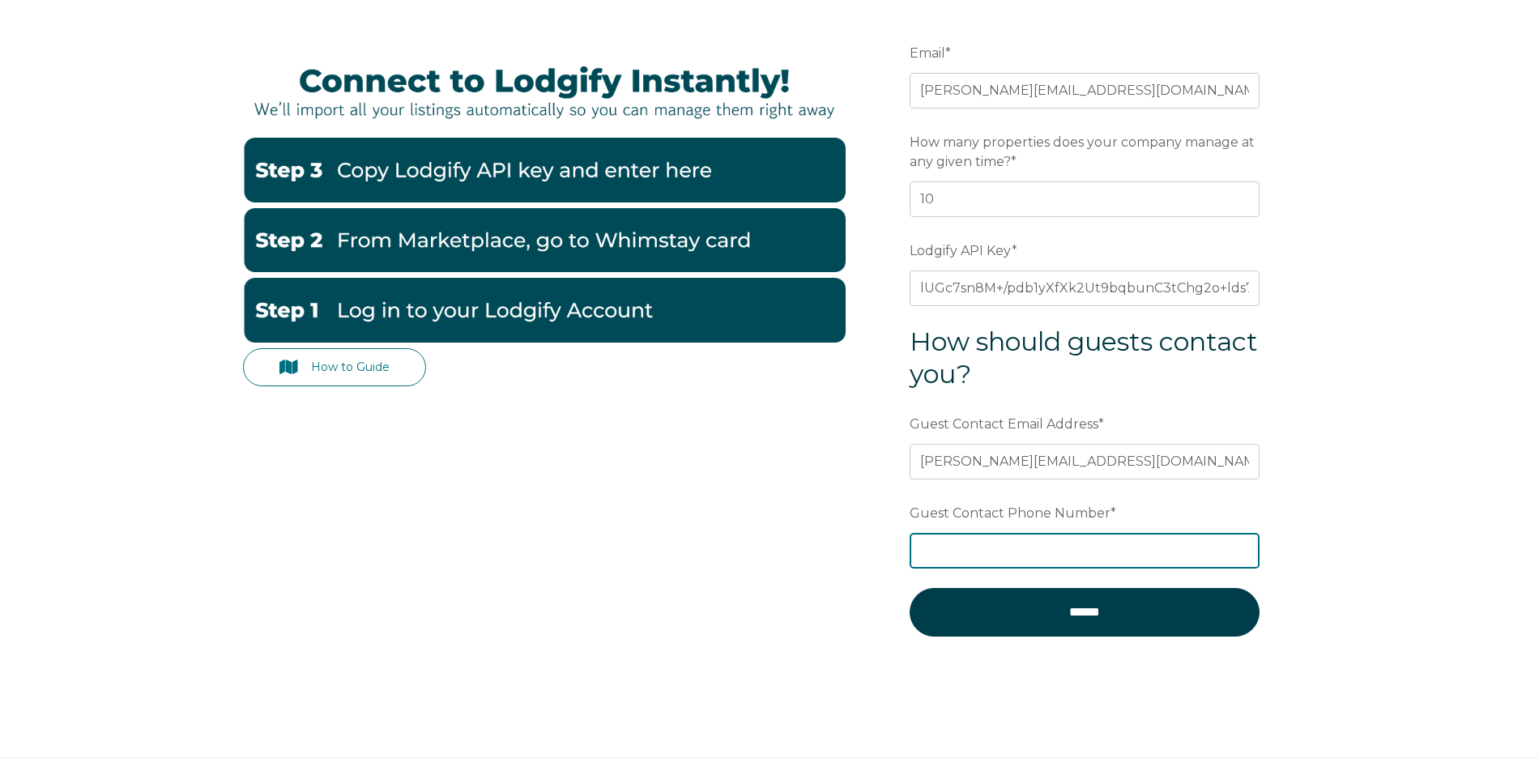
click at [1005, 549] on input "Guest Contact Phone Number *" at bounding box center [1084, 550] width 350 height 35
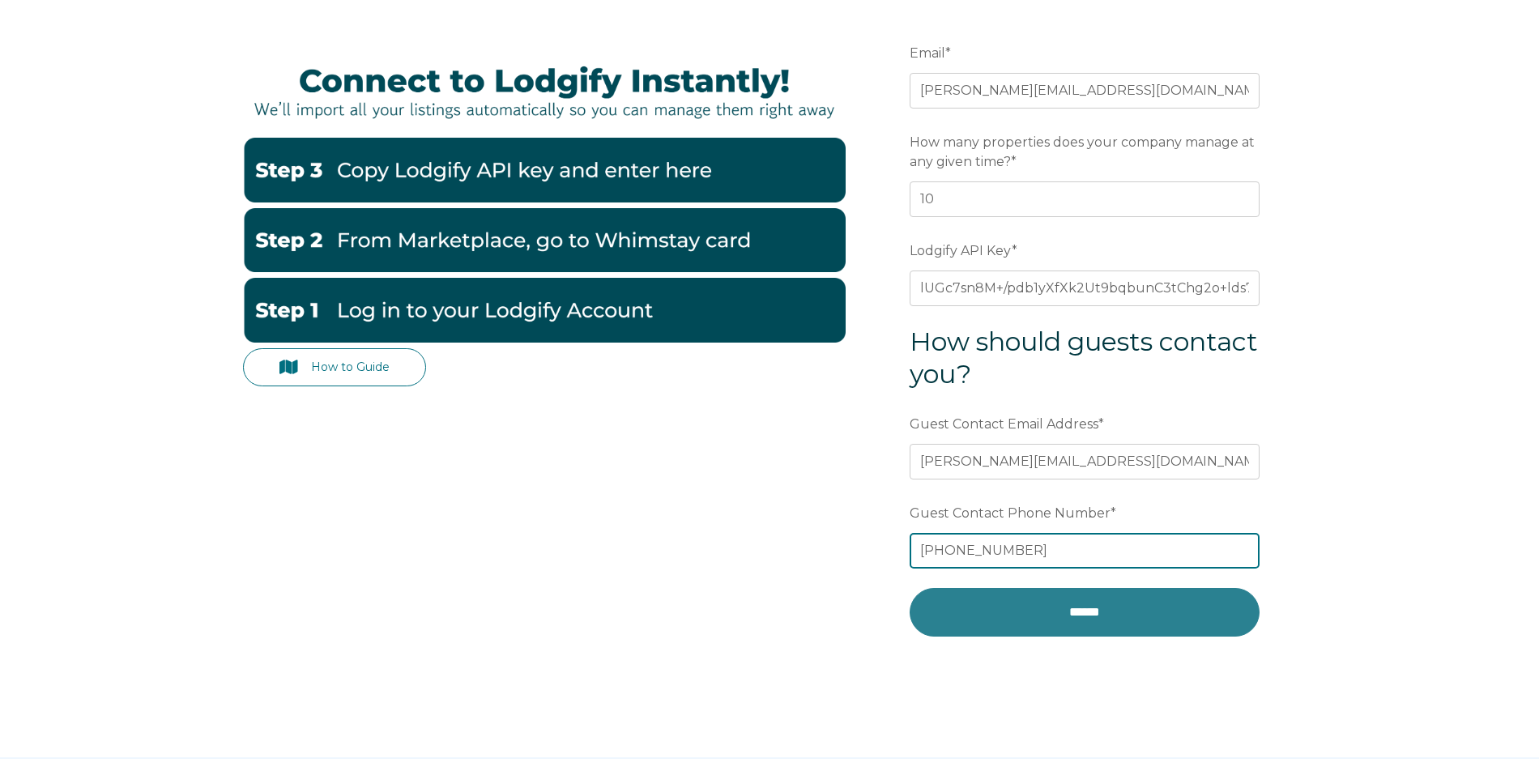
type input "(802) 560-8879"
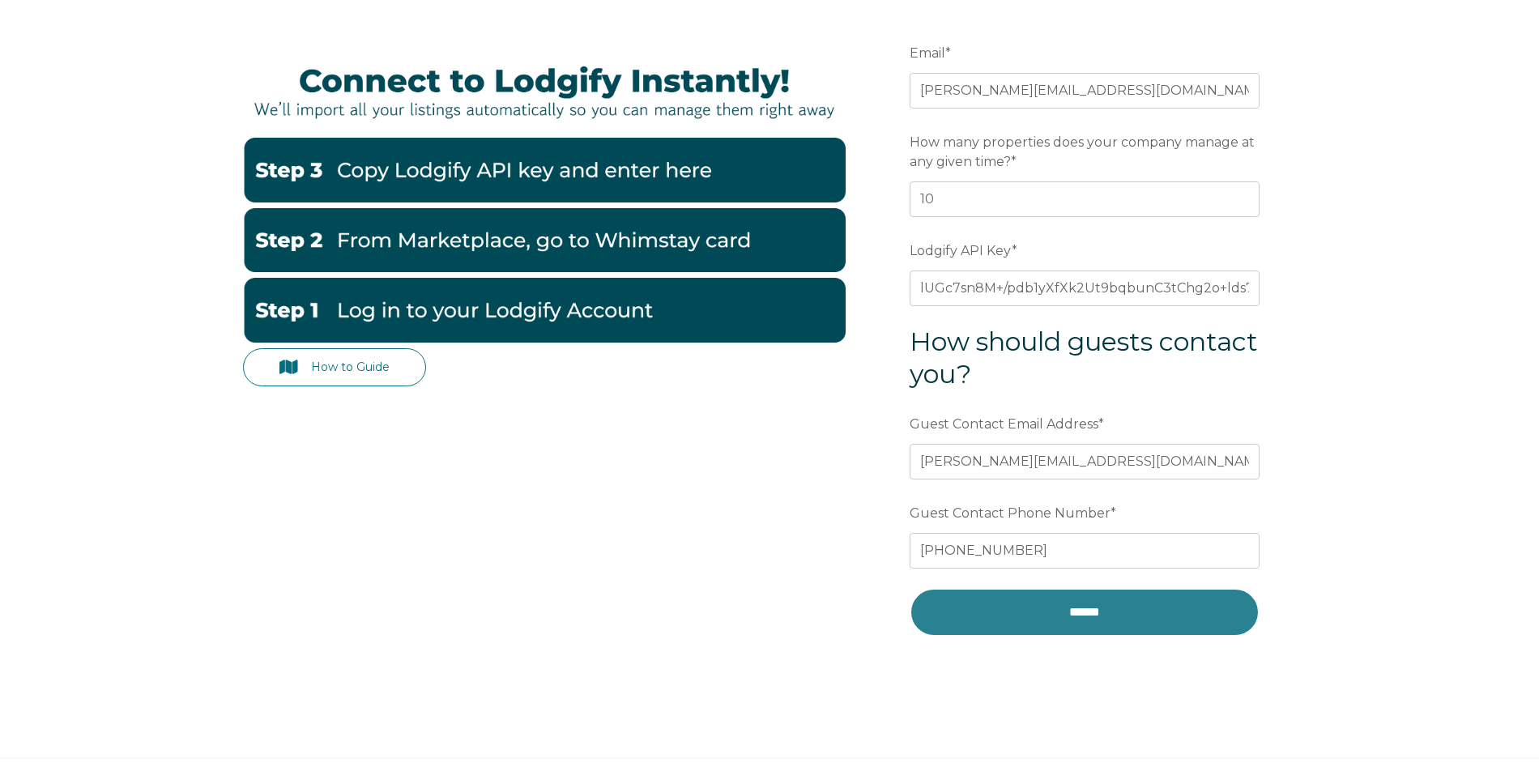
click at [1096, 611] on input "******" at bounding box center [1084, 612] width 350 height 48
